Goal: Task Accomplishment & Management: Manage account settings

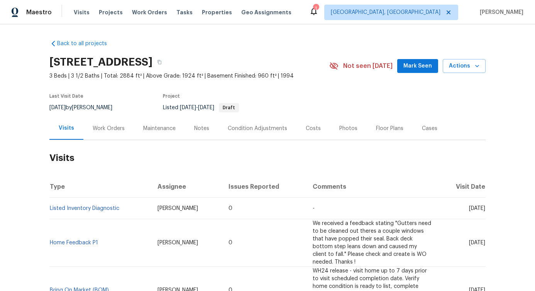
click at [112, 126] on div "Work Orders" at bounding box center [109, 129] width 32 height 8
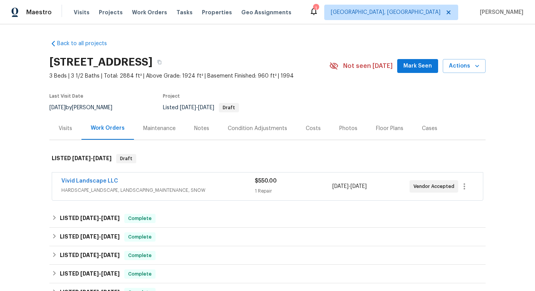
click at [172, 178] on div "Vivid Landscape LLC" at bounding box center [157, 181] width 193 height 9
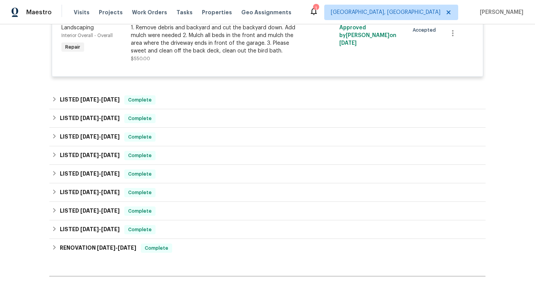
scroll to position [291, 0]
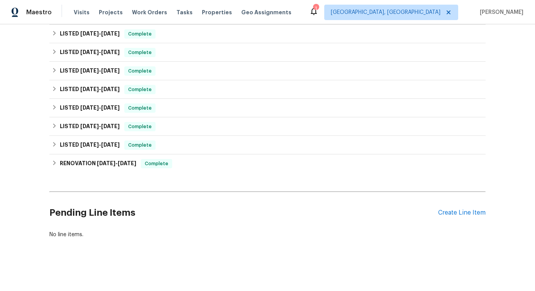
click at [461, 201] on div "Pending Line Items Create Line Item" at bounding box center [267, 213] width 436 height 36
click at [457, 209] on div "Create Line Item" at bounding box center [461, 212] width 47 height 7
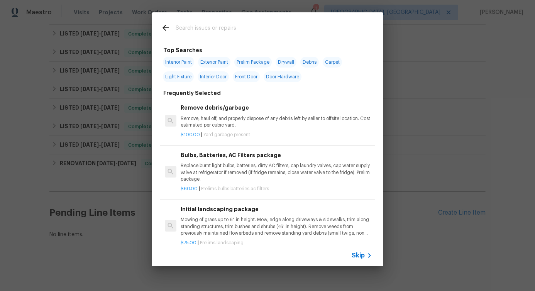
click at [215, 26] on input "text" at bounding box center [258, 29] width 164 height 12
type input "inter"
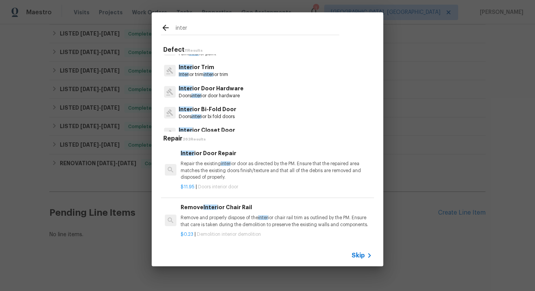
scroll to position [0, 0]
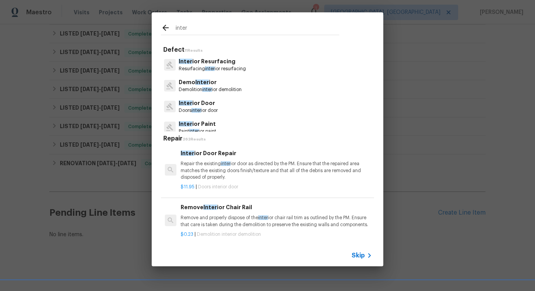
click at [198, 86] on p "Demolition inter ior demolition" at bounding box center [210, 89] width 63 height 7
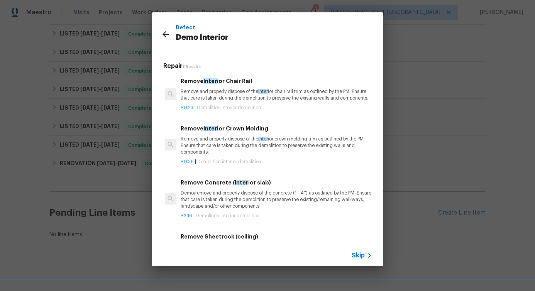
click at [212, 90] on p "Remove and properly dispose of the inter ior chair rail trim as outlined by the…" at bounding box center [276, 94] width 191 height 13
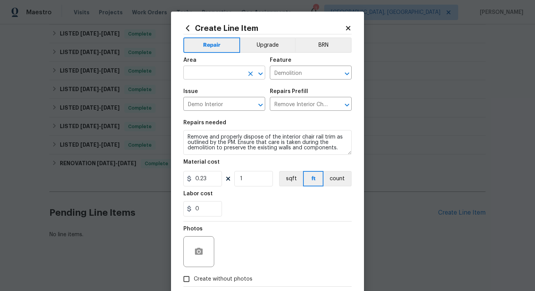
click at [218, 70] on input "text" at bounding box center [213, 74] width 60 height 12
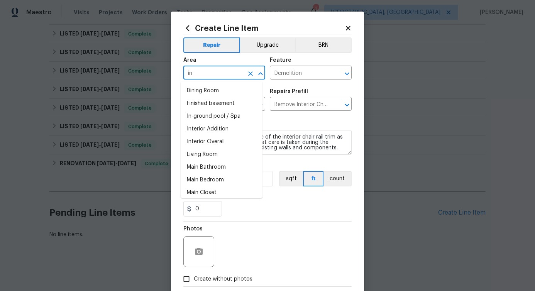
type input "int"
click at [215, 170] on li "Interior Overall" at bounding box center [222, 167] width 82 height 13
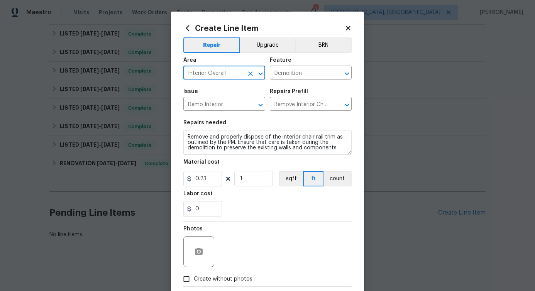
type input "Interior Overall"
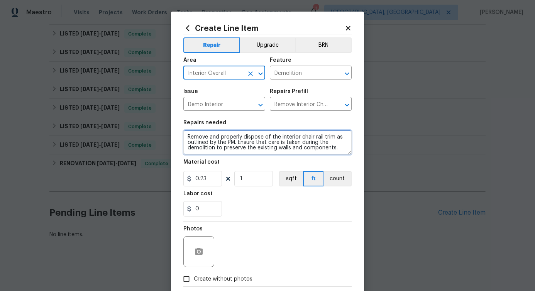
click at [212, 142] on textarea "Remove and properly dispose of the interior chair rail trim as outlined by the …" at bounding box center [267, 142] width 168 height 25
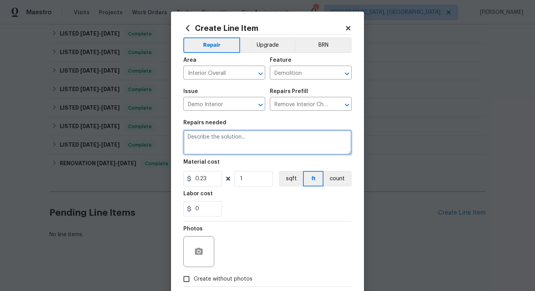
paste textarea "Please investigate the following claims, take photos of all line items below, p…"
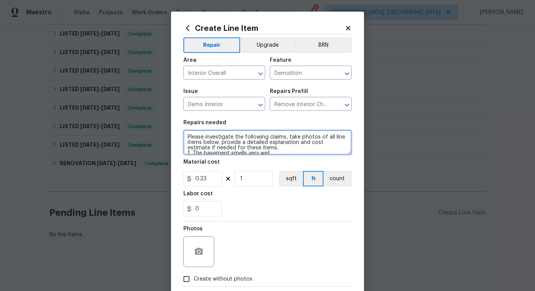
type textarea "Please investigate the following claims, take photos of all line items below, p…"
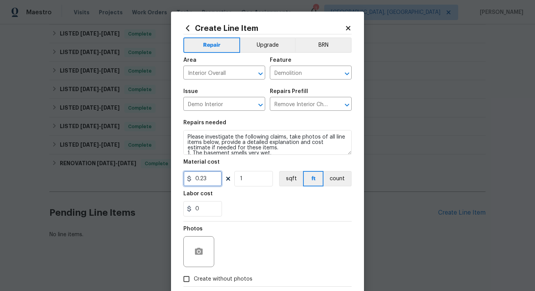
click at [199, 176] on input "0.23" at bounding box center [202, 178] width 39 height 15
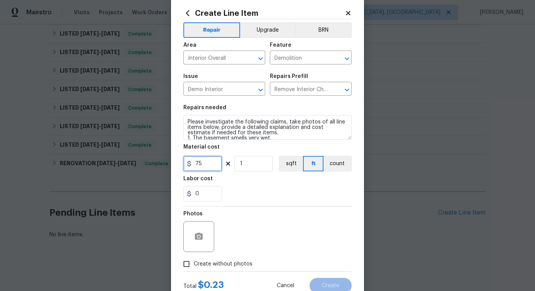
scroll to position [42, 0]
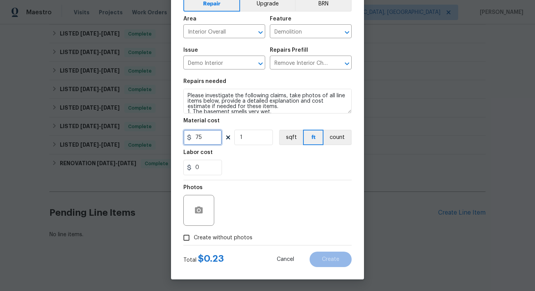
type input "75"
click at [292, 215] on div "Photos" at bounding box center [267, 205] width 168 height 50
click at [241, 239] on span "Create without photos" at bounding box center [223, 238] width 59 height 8
click at [194, 239] on input "Create without photos" at bounding box center [186, 237] width 15 height 15
checkbox input "true"
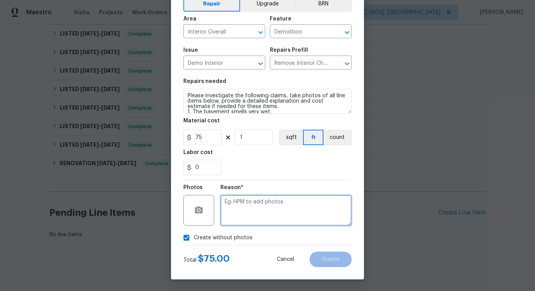
click at [284, 218] on textarea at bounding box center [285, 210] width 131 height 31
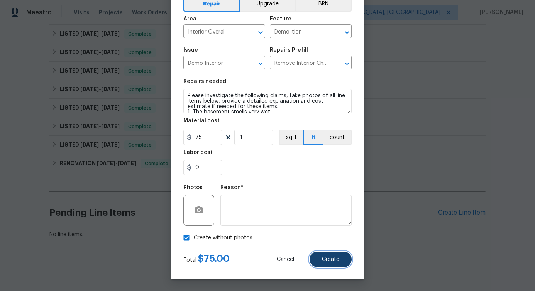
click at [325, 258] on span "Create" at bounding box center [330, 260] width 17 height 6
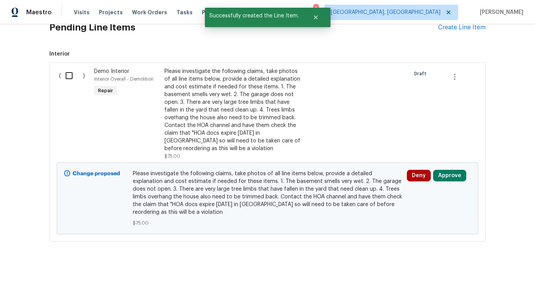
scroll to position [462, 0]
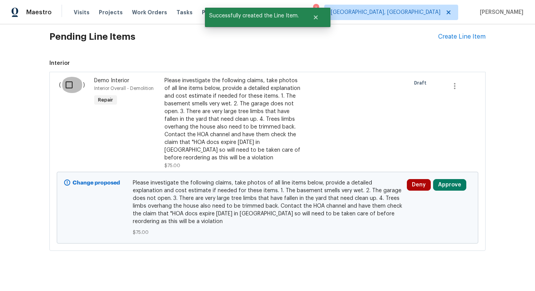
click at [64, 81] on input "checkbox" at bounding box center [72, 85] width 22 height 16
checkbox input "true"
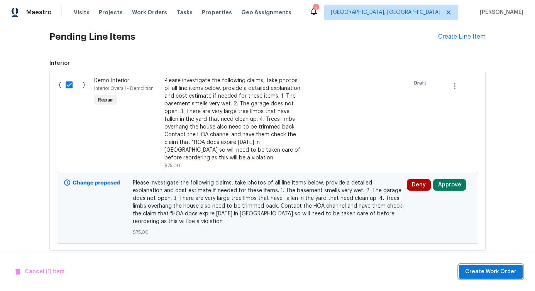
click at [491, 276] on button "Create Work Order" at bounding box center [491, 272] width 64 height 14
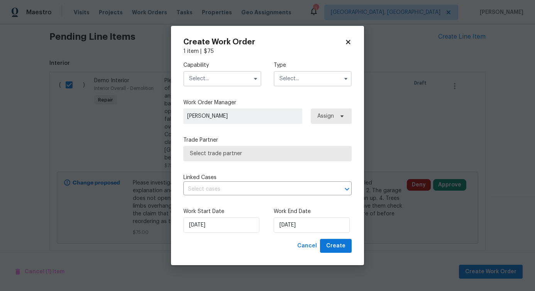
click at [223, 77] on input "text" at bounding box center [222, 78] width 78 height 15
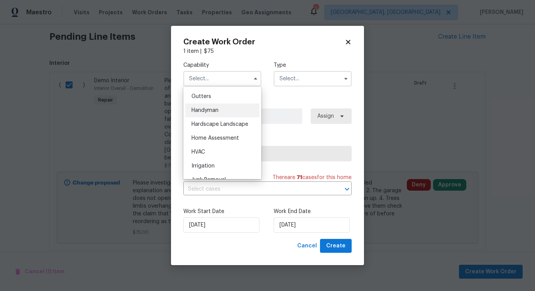
scroll to position [403, 0]
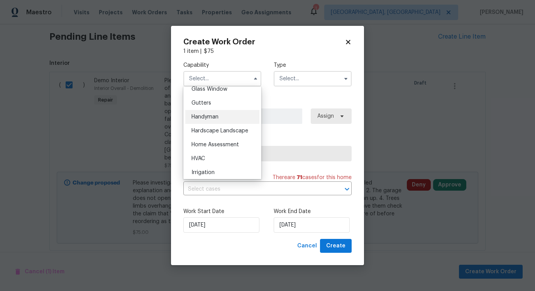
click at [214, 120] on div "Handyman" at bounding box center [222, 117] width 74 height 14
type input "Handyman"
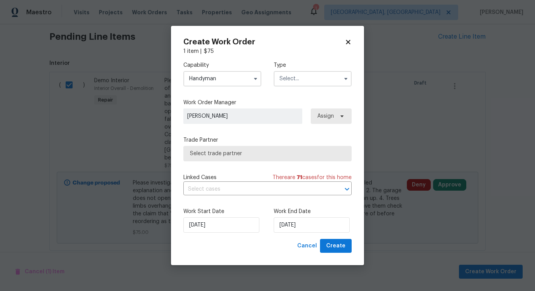
click at [328, 68] on label "Type" at bounding box center [313, 65] width 78 height 8
click at [314, 83] on input "text" at bounding box center [313, 78] width 78 height 15
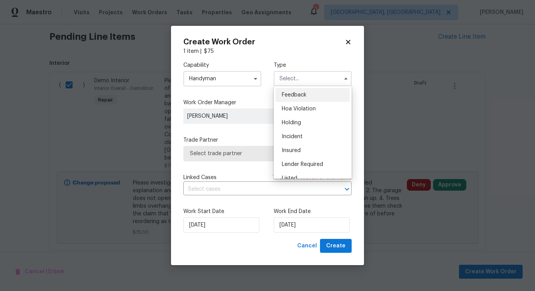
click at [305, 95] on span "Feedback" at bounding box center [294, 94] width 25 height 5
type input "Feedback"
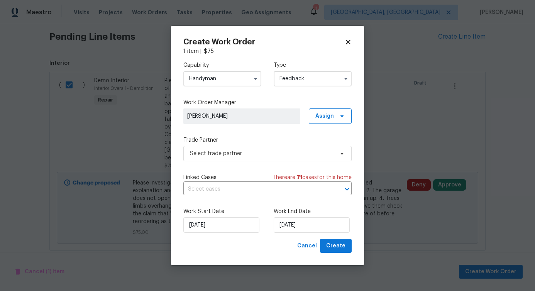
click at [239, 143] on label "Trade Partner" at bounding box center [267, 140] width 168 height 8
click at [217, 146] on span "Select trade partner" at bounding box center [267, 153] width 168 height 15
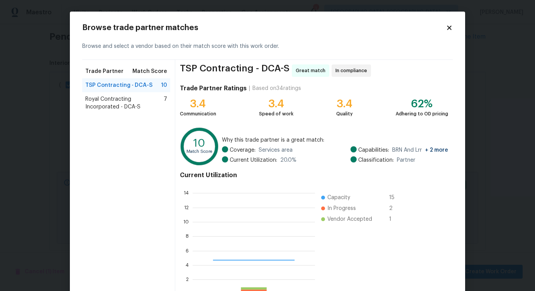
scroll to position [102, 117]
click at [108, 105] on span "Royal Contracting Incorporated - DCA-S" at bounding box center [124, 102] width 78 height 15
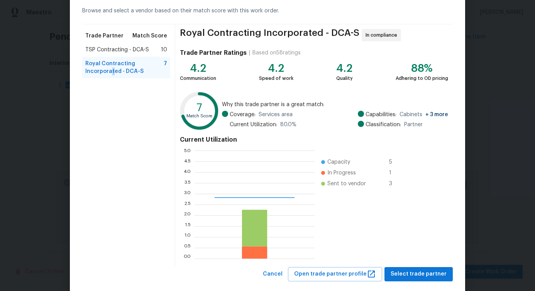
scroll to position [49, 0]
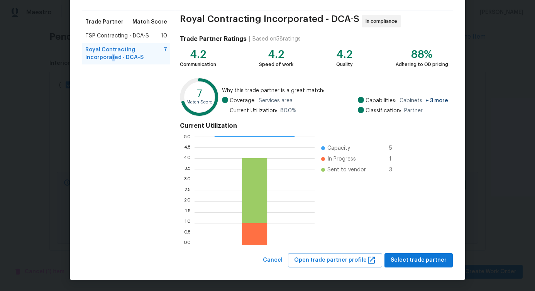
click at [405, 267] on div "Browse trade partner matches Browse and select a vendor based on their match sc…" at bounding box center [267, 121] width 395 height 318
click at [420, 262] on span "Select trade partner" at bounding box center [419, 260] width 56 height 10
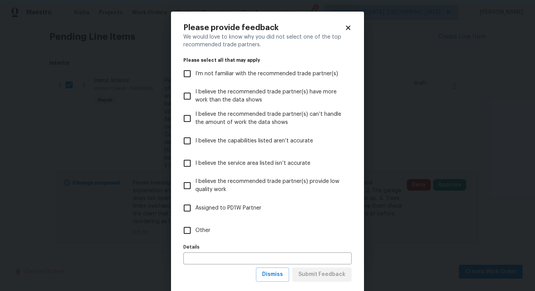
scroll to position [0, 0]
click at [203, 234] on span "Other" at bounding box center [202, 231] width 15 height 8
click at [195, 234] on input "Other" at bounding box center [187, 230] width 16 height 16
checkbox input "true"
click at [325, 283] on div "Please provide feedback We would love to know why you did not select one of the…" at bounding box center [267, 153] width 193 height 283
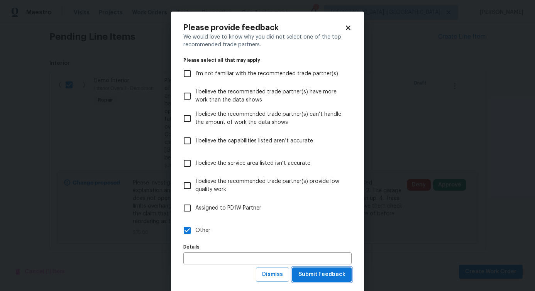
click at [325, 279] on span "Submit Feedback" at bounding box center [321, 275] width 47 height 10
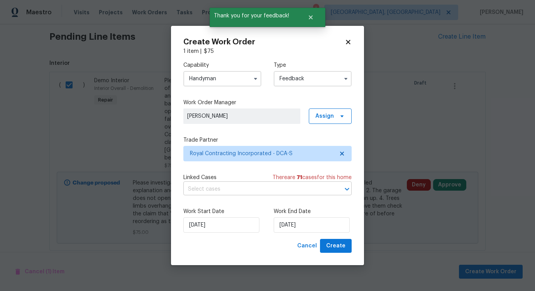
click at [252, 186] on input "text" at bounding box center [256, 189] width 147 height 12
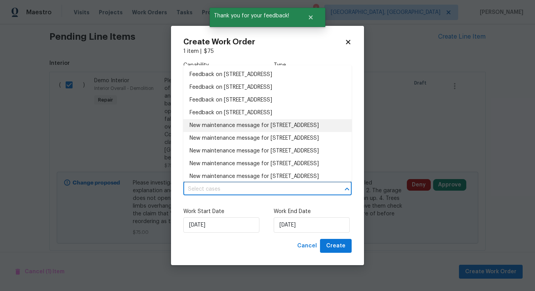
click at [222, 132] on li "New maintenance message for 20687 Smithfield Ct , Sterling, VA 20165" at bounding box center [267, 125] width 168 height 13
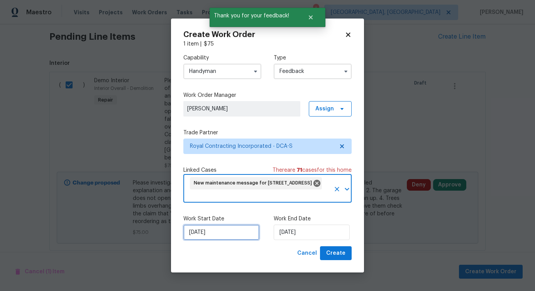
click at [227, 239] on input "[DATE]" at bounding box center [221, 232] width 76 height 15
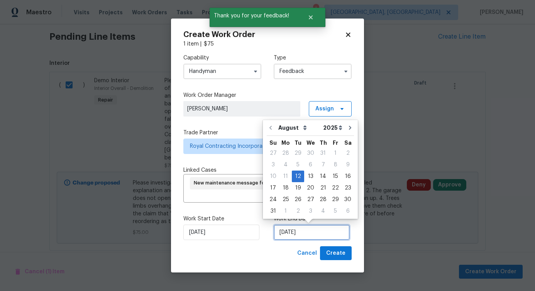
click at [300, 235] on input "[DATE]" at bounding box center [312, 232] width 76 height 15
click at [317, 174] on div "14" at bounding box center [323, 176] width 12 height 11
type input "[DATE]"
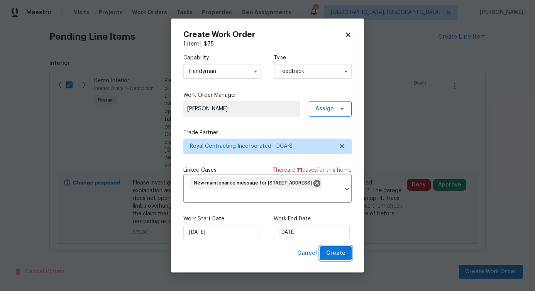
click at [336, 256] on span "Create" at bounding box center [335, 254] width 19 height 10
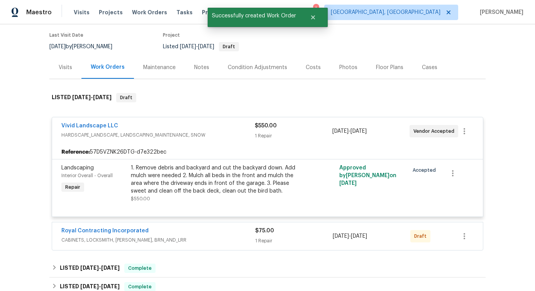
scroll to position [113, 0]
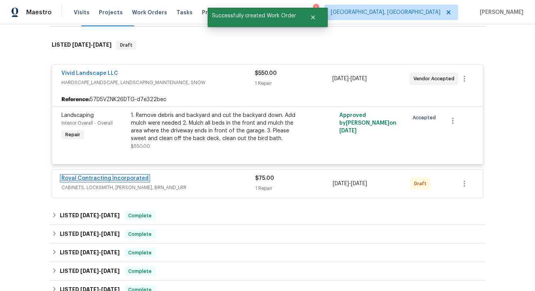
click at [108, 179] on link "Royal Contracting Incorporated" at bounding box center [104, 178] width 87 height 5
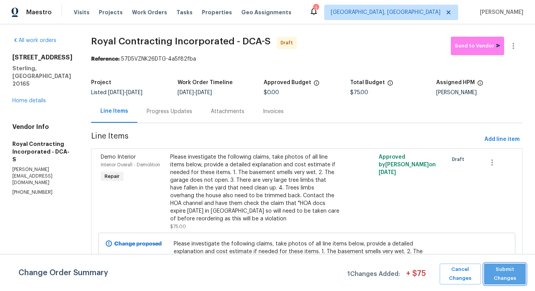
click at [521, 278] on span "Submit Changes" at bounding box center [505, 274] width 34 height 18
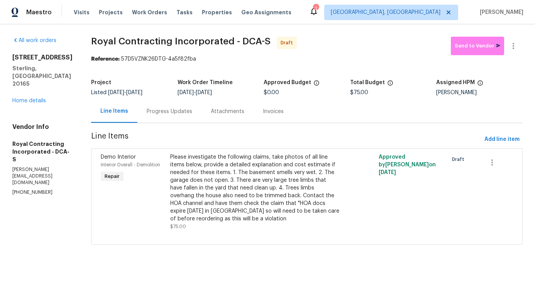
click at [173, 110] on div "Progress Updates" at bounding box center [170, 112] width 46 height 8
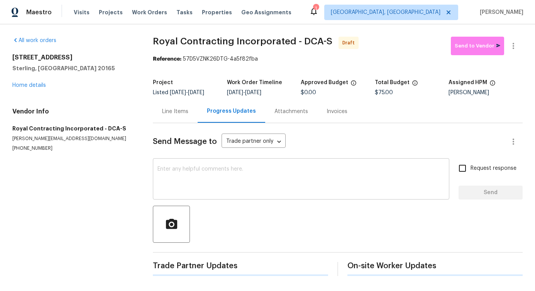
click at [194, 176] on textarea at bounding box center [300, 179] width 287 height 27
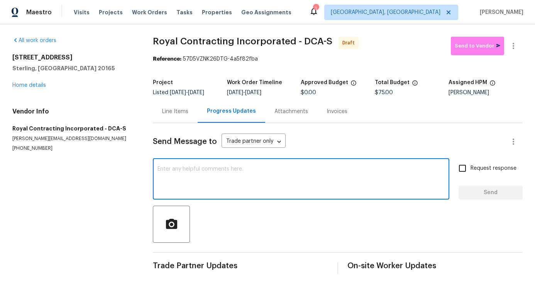
paste textarea "Hi, this is [PERSON_NAME] with Opendoor. I’m confirming you received the WO for…"
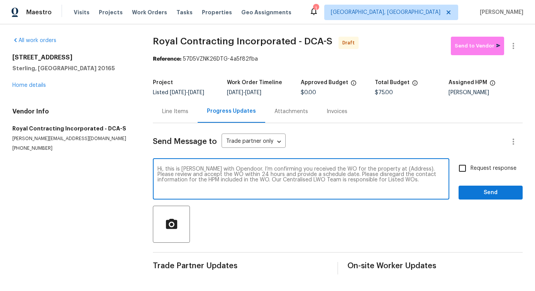
click at [394, 169] on textarea "Hi, this is [PERSON_NAME] with Opendoor. I’m confirming you received the WO for…" at bounding box center [300, 179] width 287 height 27
paste textarea "[STREET_ADDRESS]"
type textarea "Hi, this is [PERSON_NAME] with Opendoor. I’m confirming you received the WO for…"
click at [470, 169] on span "Request response" at bounding box center [493, 168] width 46 height 8
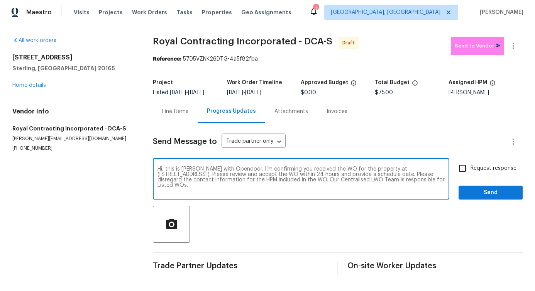
click at [467, 169] on input "Request response" at bounding box center [462, 168] width 16 height 16
checkbox input "true"
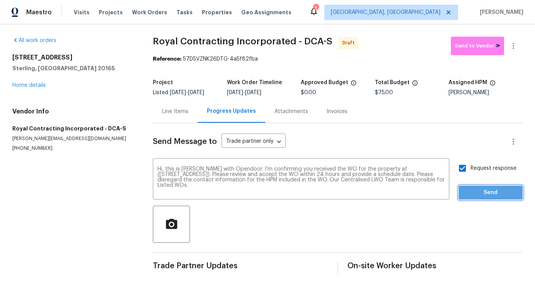
click at [473, 193] on span "Send" at bounding box center [491, 193] width 52 height 10
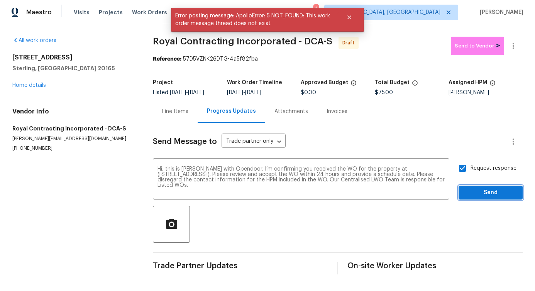
click at [474, 192] on span "Send" at bounding box center [491, 193] width 52 height 10
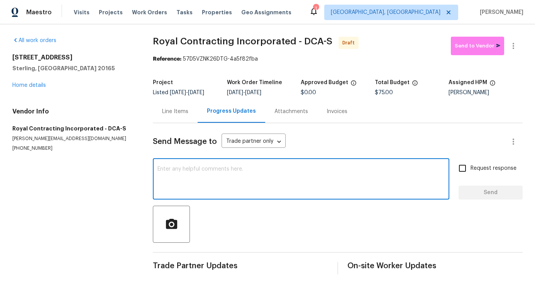
click at [243, 176] on textarea at bounding box center [300, 179] width 287 height 27
click at [302, 189] on textarea at bounding box center [300, 179] width 287 height 27
paste textarea "Hi, this is [PERSON_NAME] with Opendoor. I’m confirming you received the WO for…"
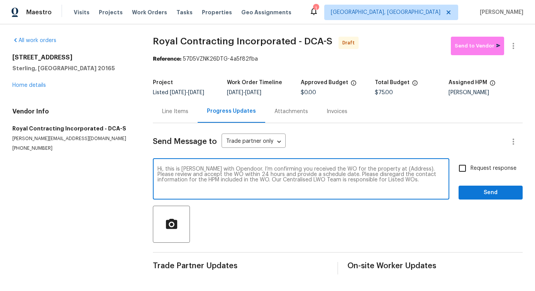
click at [399, 169] on textarea "Hi, this is [PERSON_NAME] with Opendoor. I’m confirming you received the WO for…" at bounding box center [300, 179] width 287 height 27
paste textarea "[STREET_ADDRESS]"
type textarea "Hi, this is [PERSON_NAME] with Opendoor. I’m confirming you received the WO for…"
click at [471, 169] on span "Request response" at bounding box center [493, 168] width 46 height 8
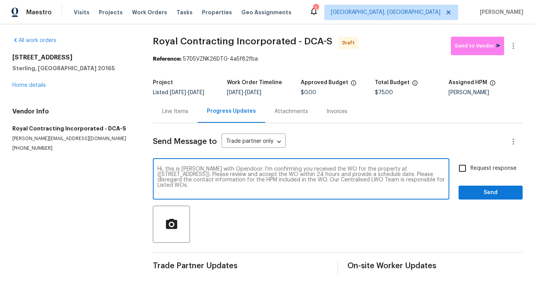
click at [470, 169] on input "Request response" at bounding box center [462, 168] width 16 height 16
checkbox input "true"
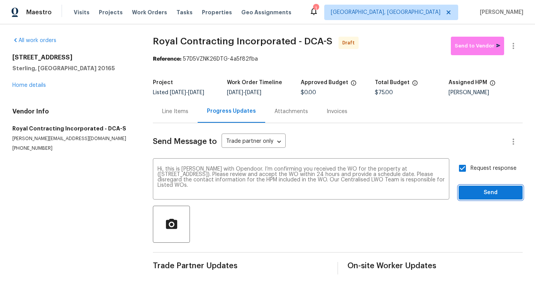
click at [479, 196] on span "Send" at bounding box center [491, 193] width 52 height 10
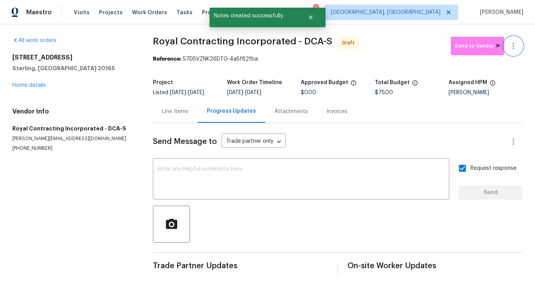
click at [512, 47] on button "button" at bounding box center [513, 46] width 19 height 19
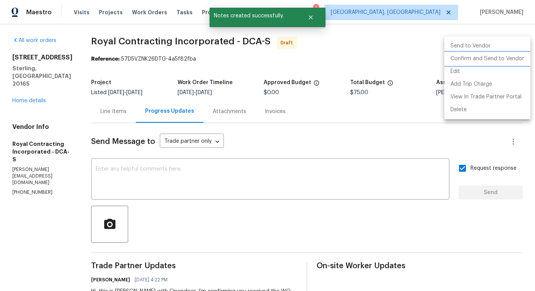
click at [492, 55] on li "Confirm and Send to Vendor" at bounding box center [487, 58] width 86 height 13
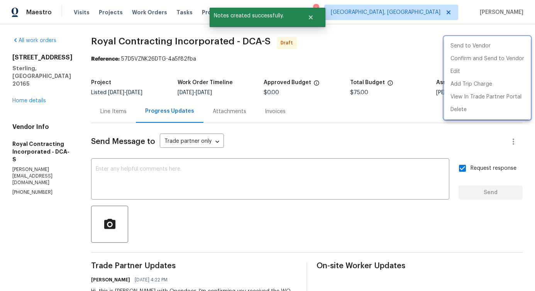
click at [247, 183] on div at bounding box center [267, 145] width 535 height 291
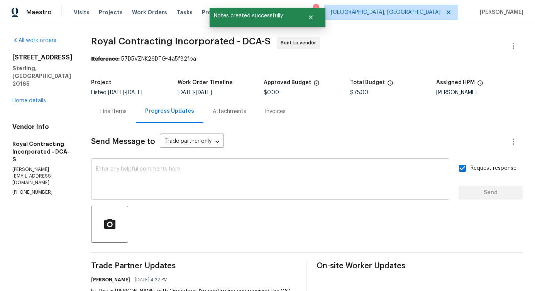
click at [218, 175] on textarea at bounding box center [270, 179] width 349 height 27
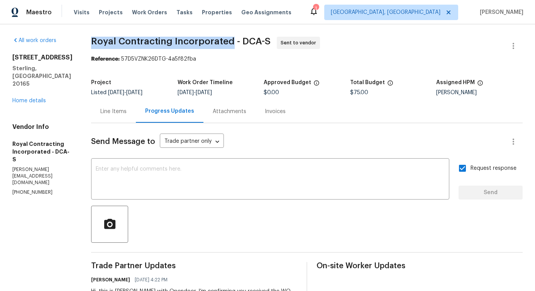
drag, startPoint x: 103, startPoint y: 41, endPoint x: 237, endPoint y: 41, distance: 133.5
click at [237, 41] on div "All work orders [STREET_ADDRESS] Home details Vendor Info Royal Contracting Inc…" at bounding box center [267, 185] width 535 height 323
copy span "Royal Contracting Incorporated"
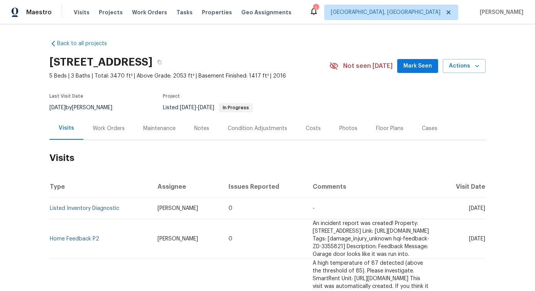
click at [114, 132] on div "Work Orders" at bounding box center [109, 129] width 32 height 8
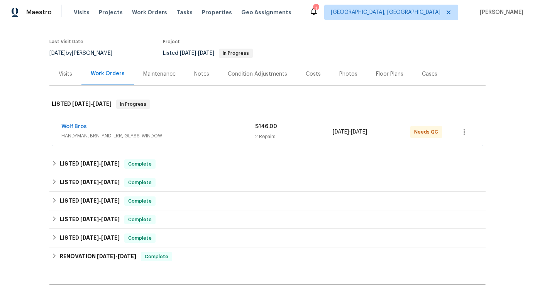
scroll to position [76, 0]
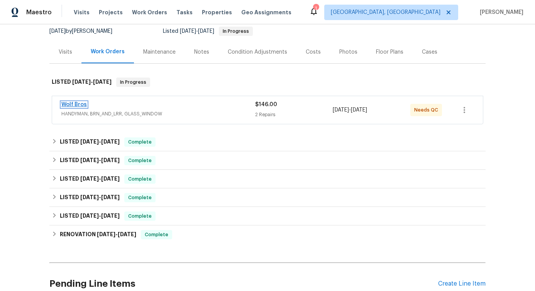
click at [66, 107] on link "Wolf Bros" at bounding box center [73, 104] width 25 height 5
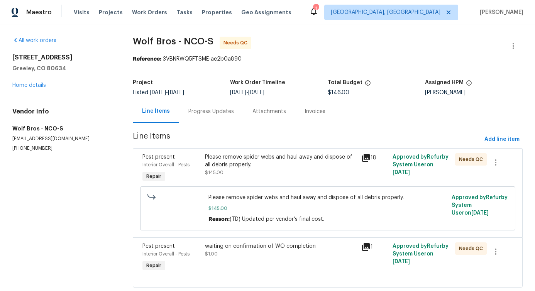
click at [200, 112] on div "Progress Updates" at bounding box center [211, 112] width 46 height 8
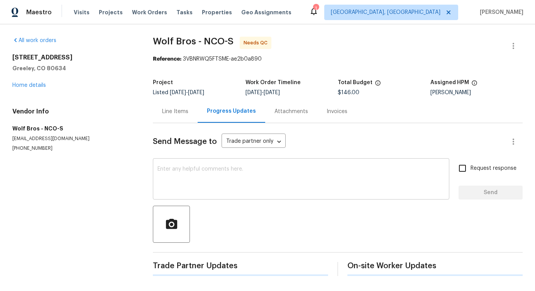
click at [221, 199] on div "x ​" at bounding box center [301, 179] width 296 height 39
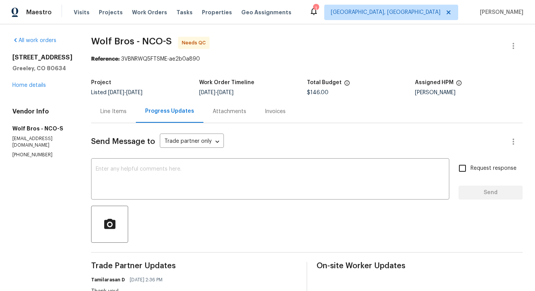
click at [115, 110] on div "Line Items" at bounding box center [113, 112] width 26 height 8
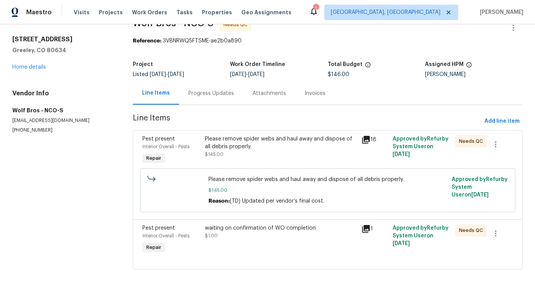
scroll to position [24, 0]
click at [328, 225] on div "waiting on confirmation of WO completion" at bounding box center [281, 228] width 152 height 8
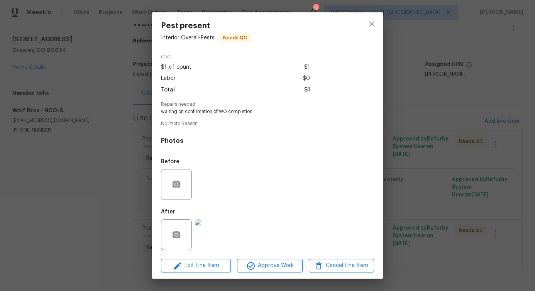
scroll to position [39, 0]
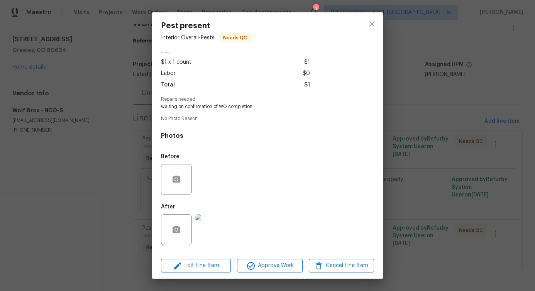
click at [201, 234] on img at bounding box center [210, 229] width 31 height 31
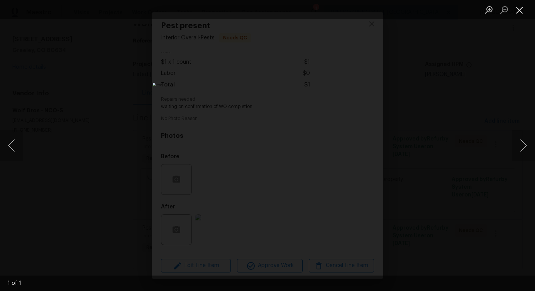
click at [516, 15] on button "Close lightbox" at bounding box center [519, 10] width 15 height 14
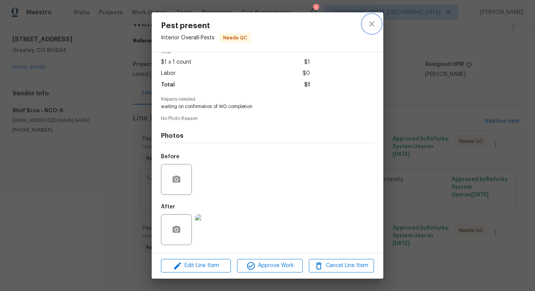
click at [367, 28] on icon "close" at bounding box center [371, 23] width 9 height 9
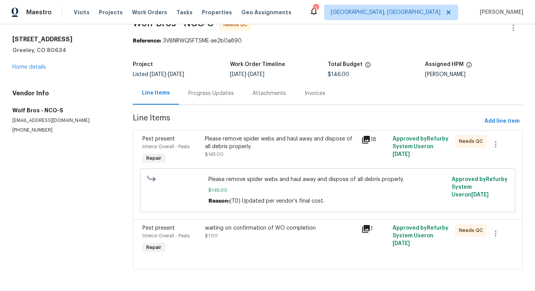
click at [291, 139] on div "Please remove spider webs and haul away and dispose of all debris properly." at bounding box center [281, 142] width 152 height 15
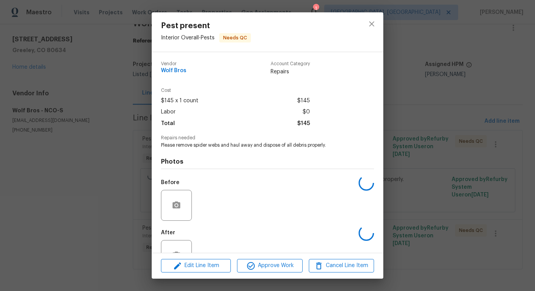
scroll to position [26, 0]
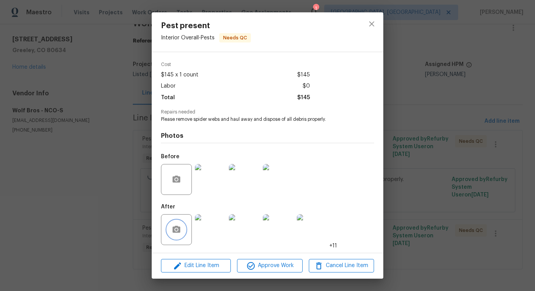
click at [174, 224] on button "button" at bounding box center [176, 229] width 19 height 19
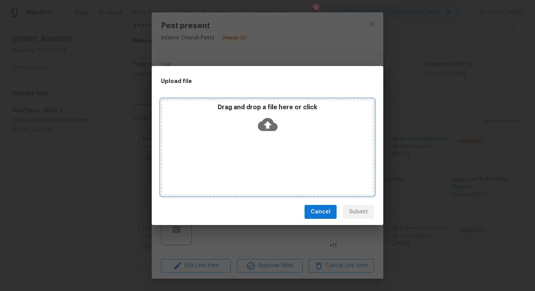
click at [267, 124] on icon at bounding box center [268, 125] width 20 height 20
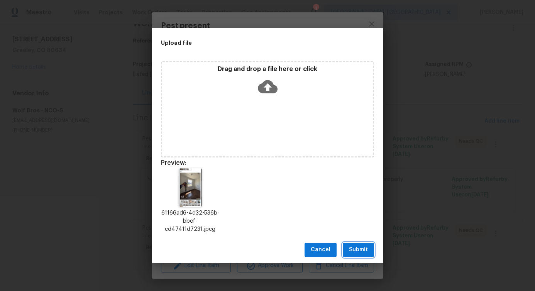
click at [364, 249] on span "Submit" at bounding box center [358, 250] width 19 height 10
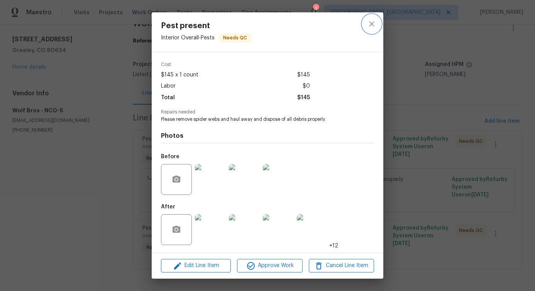
click at [367, 25] on button "close" at bounding box center [371, 24] width 19 height 19
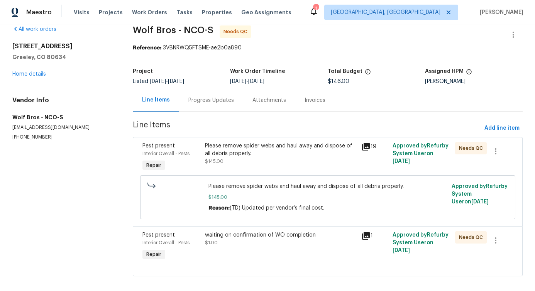
scroll to position [0, 0]
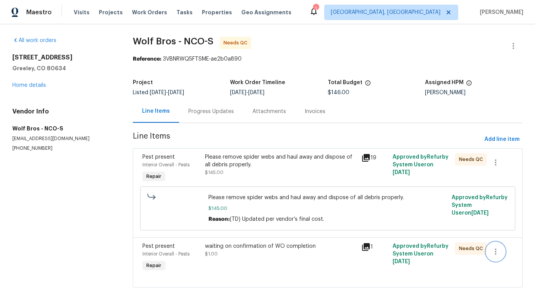
click at [494, 247] on button "button" at bounding box center [495, 251] width 19 height 19
click at [494, 256] on li "Cancel" at bounding box center [496, 252] width 30 height 13
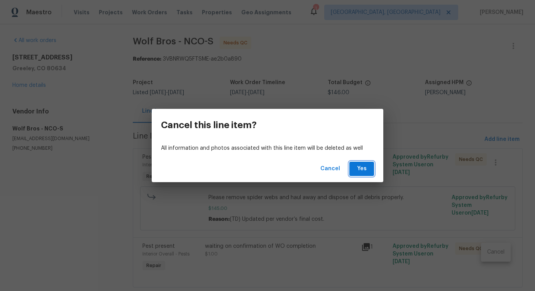
click at [359, 168] on span "Yes" at bounding box center [361, 169] width 12 height 10
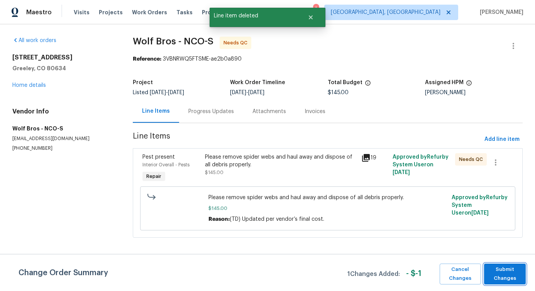
click at [519, 273] on span "Submit Changes" at bounding box center [505, 274] width 34 height 18
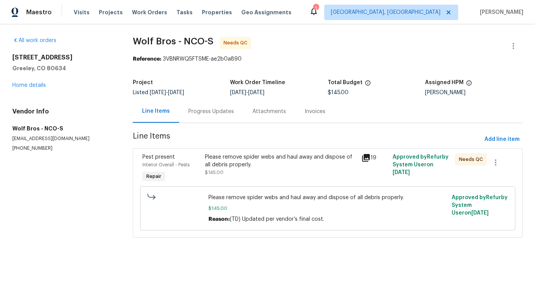
click at [277, 159] on div "Please remove spider webs and haul away and dispose of all debris properly." at bounding box center [281, 160] width 152 height 15
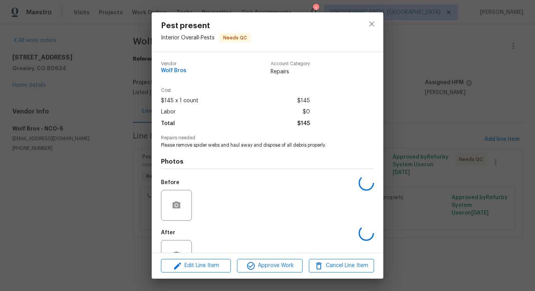
scroll to position [26, 0]
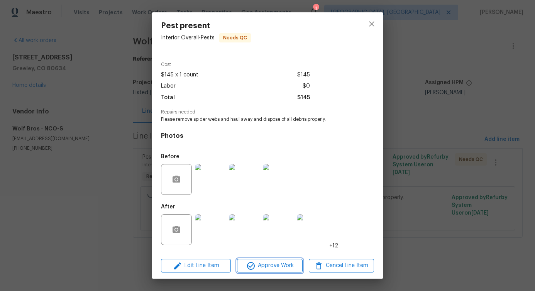
click at [284, 259] on button "Approve Work" at bounding box center [269, 266] width 65 height 14
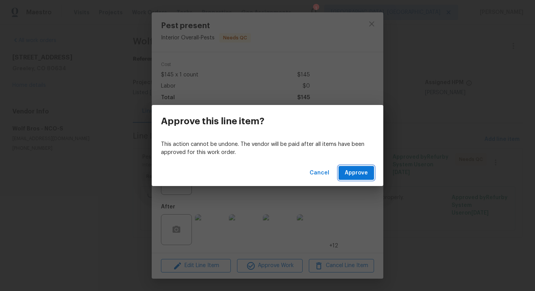
click at [358, 176] on span "Approve" at bounding box center [356, 173] width 23 height 10
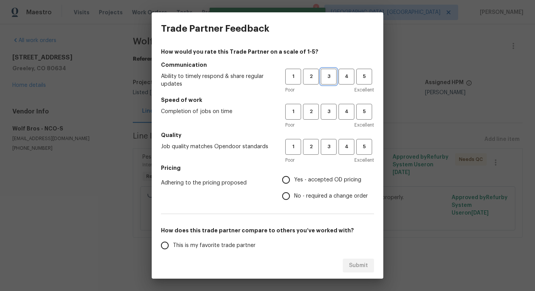
click at [321, 78] on span "3" at bounding box center [328, 76] width 14 height 9
click at [326, 114] on span "3" at bounding box center [328, 111] width 14 height 9
click at [328, 145] on span "3" at bounding box center [328, 146] width 14 height 9
click at [303, 200] on span "No - required a change order" at bounding box center [331, 196] width 74 height 8
click at [294, 200] on input "No - required a change order" at bounding box center [286, 196] width 16 height 16
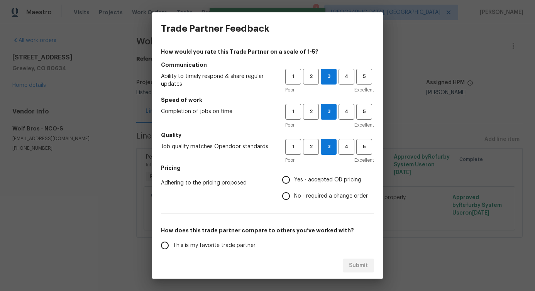
radio input "true"
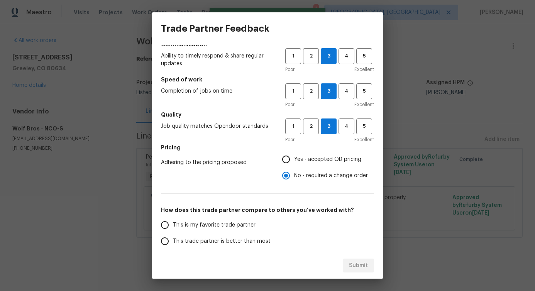
scroll to position [47, 0]
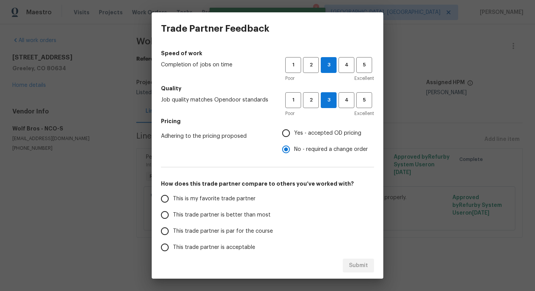
click at [250, 217] on span "This trade partner is better than most" at bounding box center [222, 215] width 98 height 8
click at [173, 217] on input "This trade partner is better than most" at bounding box center [165, 215] width 16 height 16
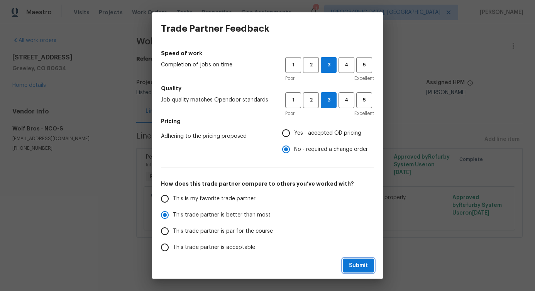
click at [359, 268] on span "Submit" at bounding box center [358, 266] width 19 height 10
radio input "true"
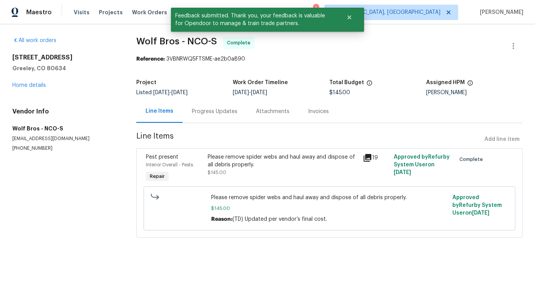
click at [211, 106] on div "Progress Updates" at bounding box center [215, 111] width 64 height 23
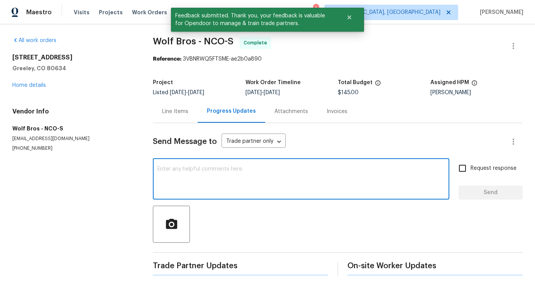
click at [232, 168] on textarea at bounding box center [300, 179] width 287 height 27
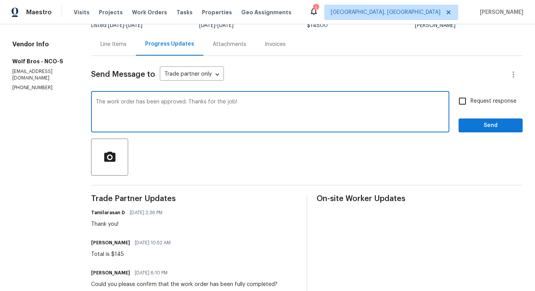
scroll to position [86, 0]
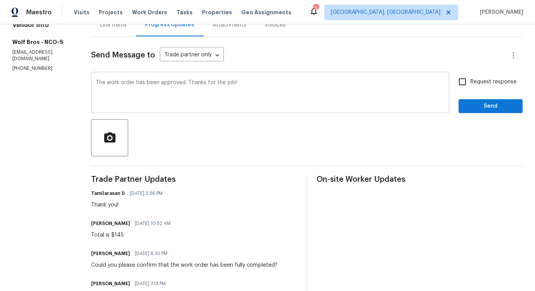
click at [91, 83] on div "The work order has been approved. Thanks for the job! x ​" at bounding box center [270, 93] width 358 height 39
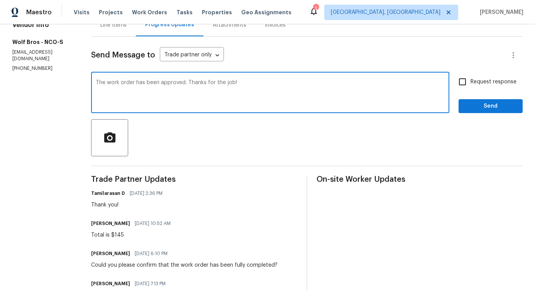
click at [91, 82] on div "The work order has been approved. Thanks for the job! x ​" at bounding box center [270, 93] width 358 height 39
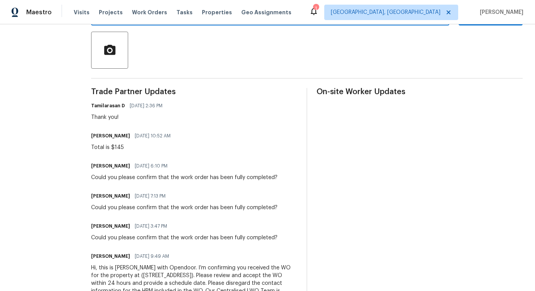
scroll to position [0, 0]
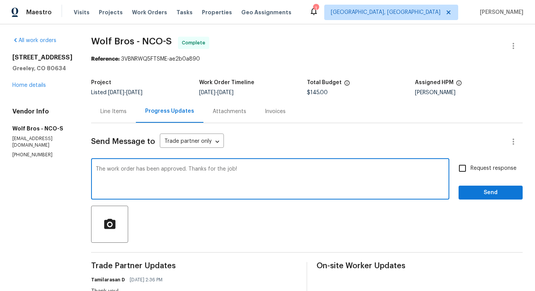
click at [102, 174] on textarea "The work order has been approved. Thanks for the job!" at bounding box center [270, 179] width 349 height 27
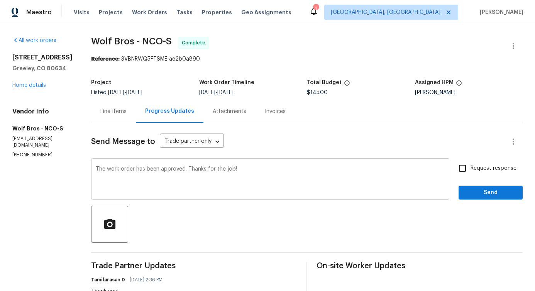
click at [91, 165] on div "The work order has been approved. Thanks for the job! x ​" at bounding box center [270, 179] width 358 height 39
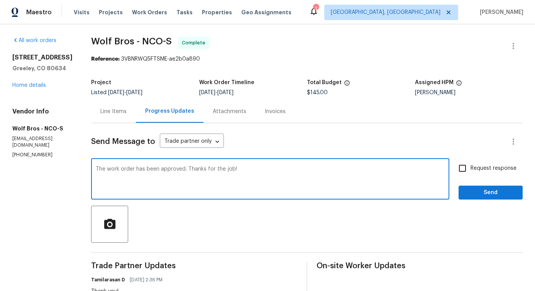
click at [96, 168] on textarea "The work order has been approved. Thanks for the job!" at bounding box center [270, 179] width 349 height 27
type textarea "The price has been updated to $145, The work order has been approved. Thanks fo…"
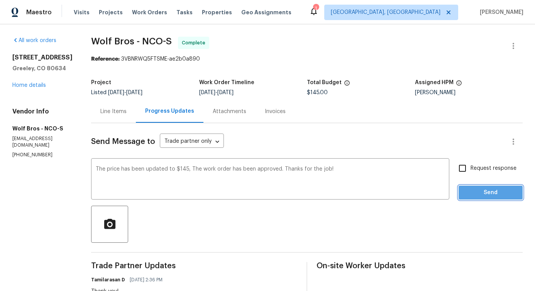
click at [482, 188] on span "Send" at bounding box center [491, 193] width 52 height 10
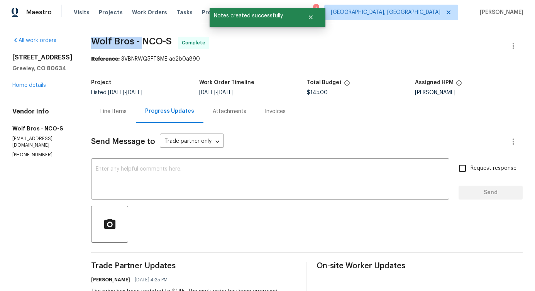
drag, startPoint x: 86, startPoint y: 35, endPoint x: 138, endPoint y: 41, distance: 51.6
click at [138, 41] on div "All work orders 5701 W 5th St Greeley, CO 80634 Home details Vendor Info Wolf B…" at bounding box center [267, 280] width 535 height 512
copy span "Wolf Bros -"
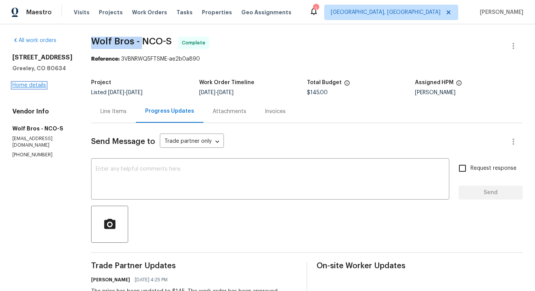
click at [31, 83] on link "Home details" at bounding box center [29, 85] width 34 height 5
